Goal: Entertainment & Leisure: Consume media (video, audio)

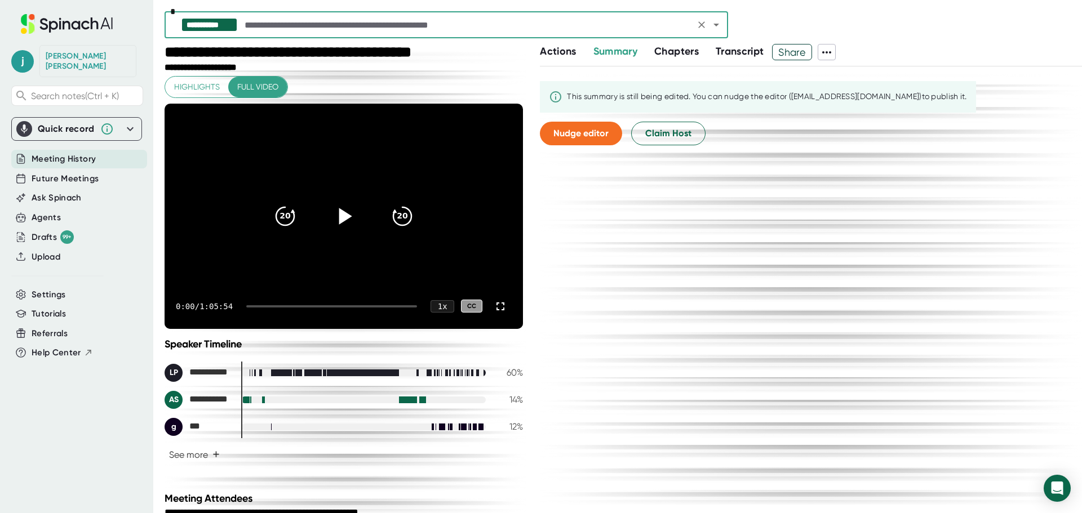
click at [342, 223] on icon at bounding box center [344, 216] width 28 height 28
click at [497, 306] on icon at bounding box center [501, 307] width 14 height 14
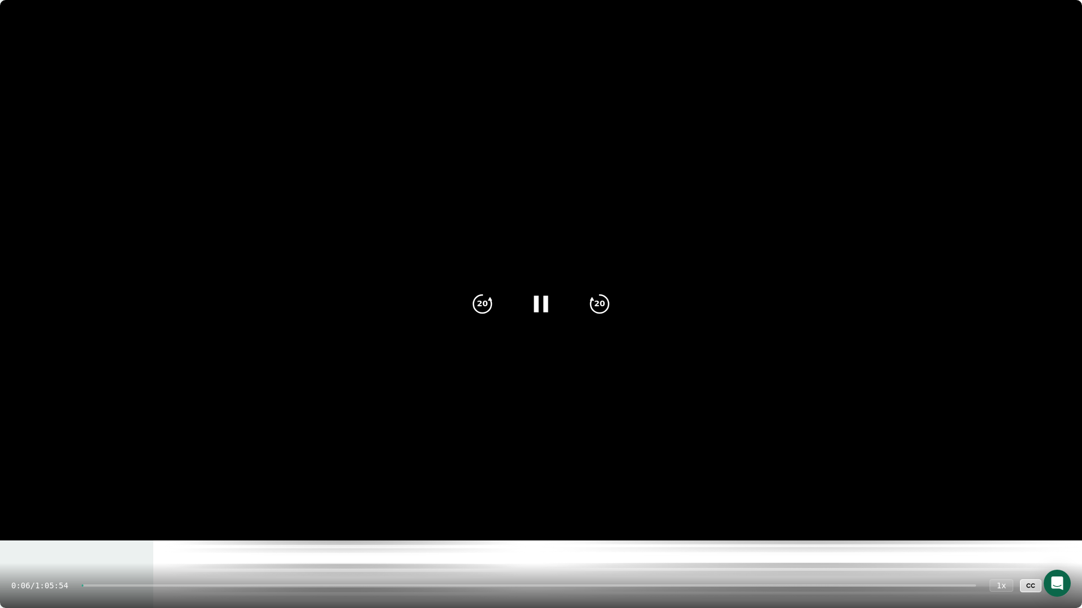
click at [540, 304] on icon at bounding box center [541, 304] width 28 height 28
click at [535, 305] on icon at bounding box center [541, 304] width 28 height 28
click at [91, 513] on div at bounding box center [529, 586] width 894 height 2
click at [94, 513] on div at bounding box center [529, 586] width 894 height 2
click at [96, 513] on div at bounding box center [529, 586] width 894 height 2
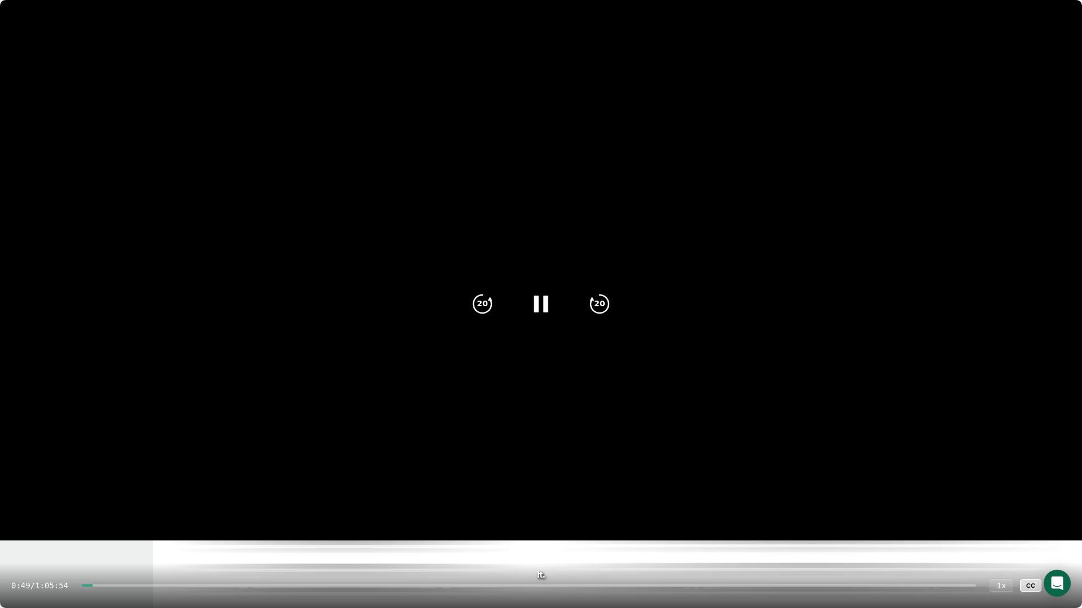
click at [100, 513] on div "0:49 / 1:05:54 1 x CC" at bounding box center [541, 585] width 1082 height 45
click at [100, 513] on div at bounding box center [529, 586] width 894 height 2
click at [544, 300] on icon at bounding box center [541, 304] width 14 height 16
click at [541, 312] on icon at bounding box center [541, 304] width 28 height 28
click at [549, 299] on icon at bounding box center [541, 304] width 28 height 28
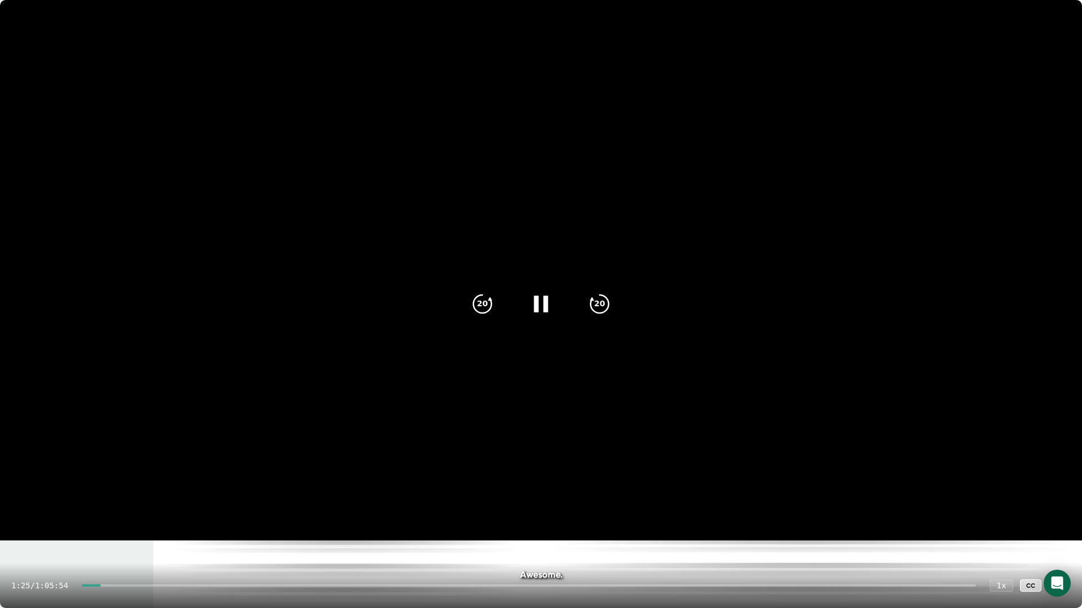
click at [541, 297] on icon at bounding box center [541, 304] width 28 height 28
click at [527, 304] on div at bounding box center [540, 304] width 47 height 47
click at [528, 304] on icon at bounding box center [541, 304] width 28 height 28
click at [554, 310] on icon at bounding box center [541, 304] width 28 height 28
click at [1059, 513] on icon at bounding box center [1059, 586] width 14 height 14
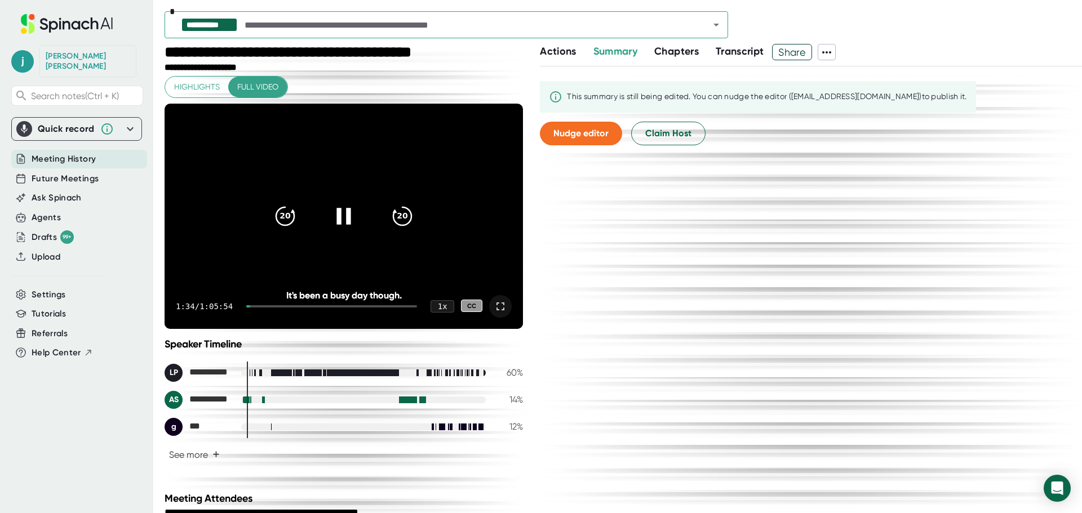
click at [341, 224] on icon at bounding box center [344, 216] width 28 height 28
click at [494, 308] on icon at bounding box center [501, 307] width 14 height 14
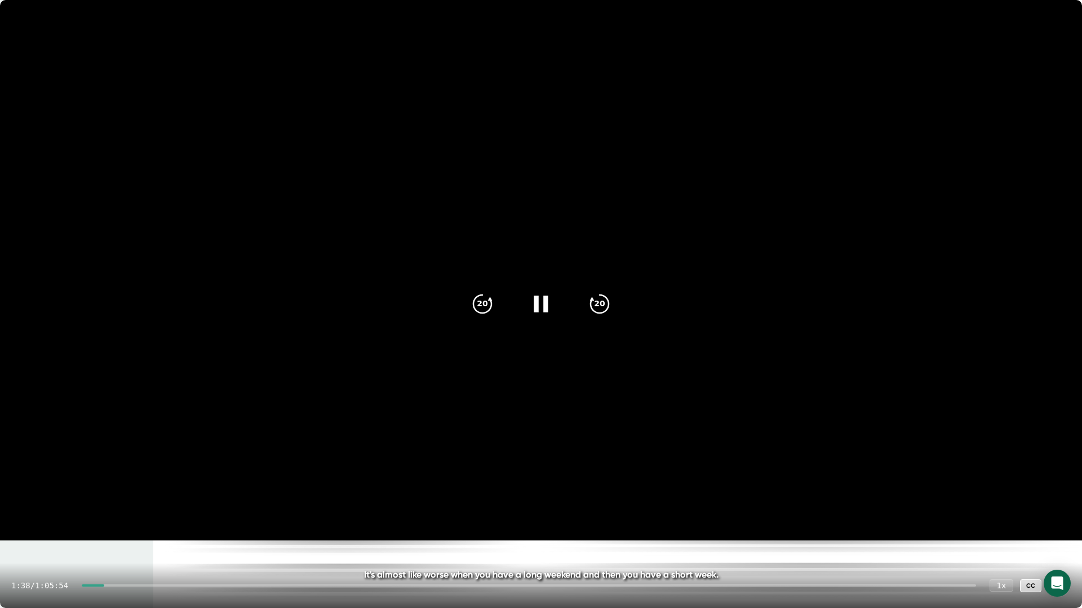
click at [121, 513] on div at bounding box center [529, 586] width 894 height 2
click at [137, 513] on div at bounding box center [529, 586] width 894 height 2
click at [1056, 513] on icon at bounding box center [1059, 586] width 14 height 14
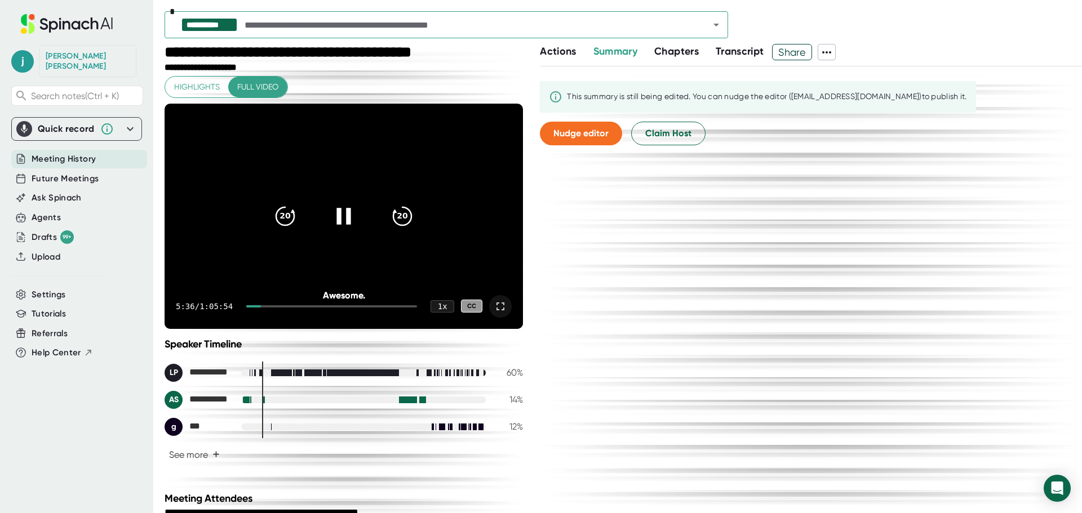
click at [494, 306] on icon at bounding box center [501, 307] width 14 height 14
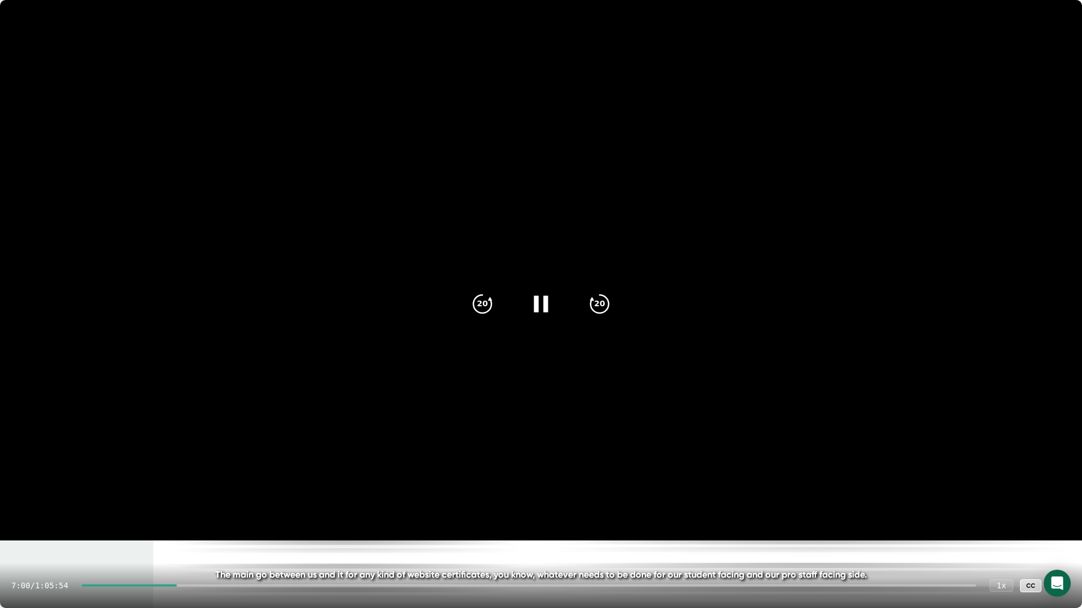
drag, startPoint x: 1059, startPoint y: 584, endPoint x: 326, endPoint y: 6, distance: 933.9
click at [1059, 513] on icon at bounding box center [1059, 586] width 14 height 14
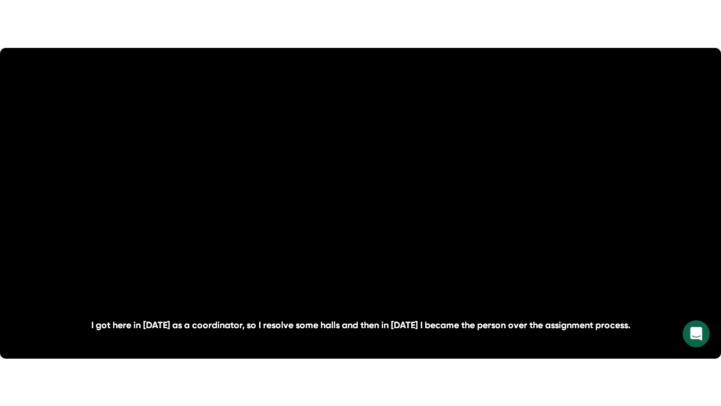
scroll to position [169, 0]
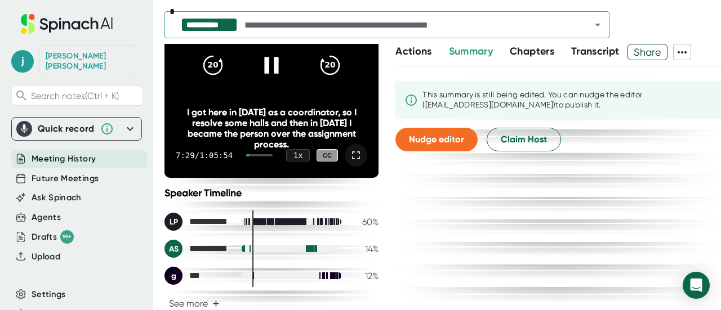
click at [352, 158] on icon at bounding box center [356, 156] width 8 height 8
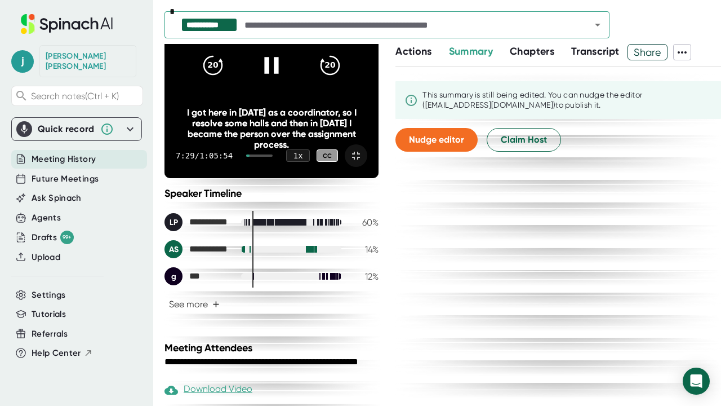
scroll to position [0, 0]
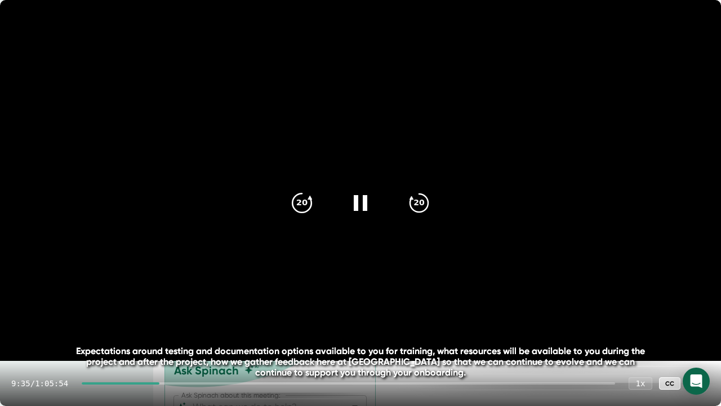
drag, startPoint x: 355, startPoint y: 209, endPoint x: 313, endPoint y: 209, distance: 42.3
click at [355, 209] on icon at bounding box center [361, 203] width 14 height 16
drag, startPoint x: 357, startPoint y: 212, endPoint x: 375, endPoint y: 219, distance: 19.3
click at [357, 212] on icon at bounding box center [360, 203] width 28 height 28
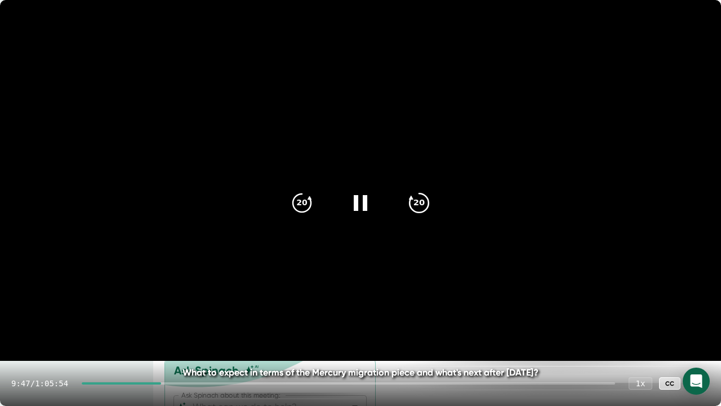
click at [420, 207] on icon "20" at bounding box center [419, 203] width 28 height 28
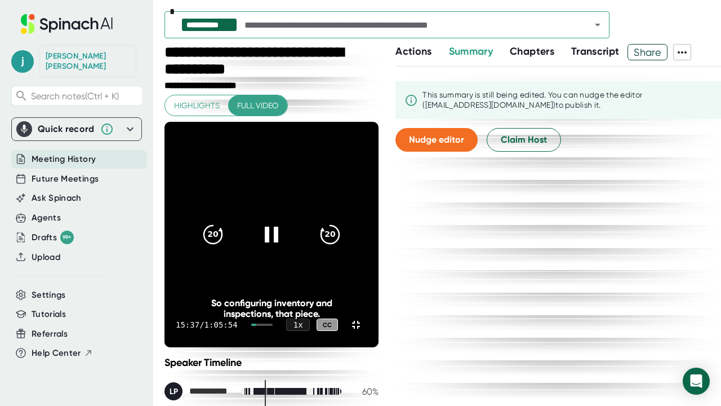
click at [226, 221] on icon "20" at bounding box center [212, 234] width 27 height 27
click at [278, 226] on icon at bounding box center [271, 234] width 14 height 16
click at [363, 331] on icon at bounding box center [356, 325] width 14 height 14
